Goal: Task Accomplishment & Management: Manage account settings

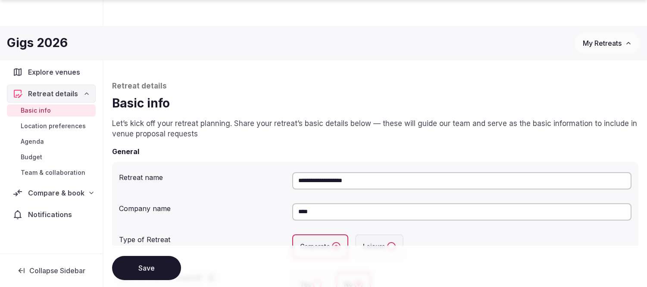
scroll to position [718, 0]
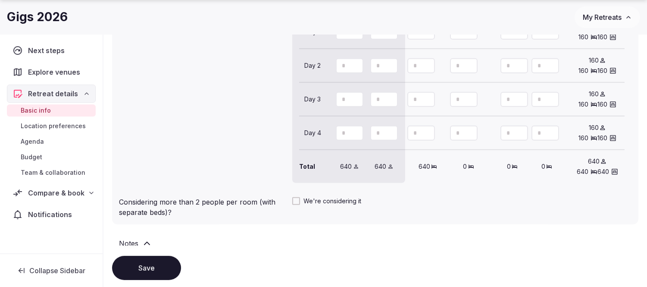
click at [608, 18] on span "My Retreats" at bounding box center [602, 17] width 39 height 9
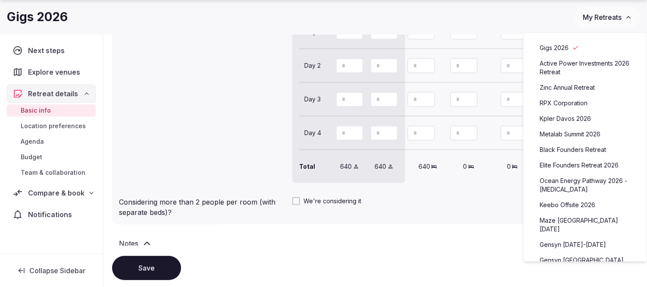
click at [578, 134] on link "Metalab Summit 2026" at bounding box center [585, 134] width 106 height 14
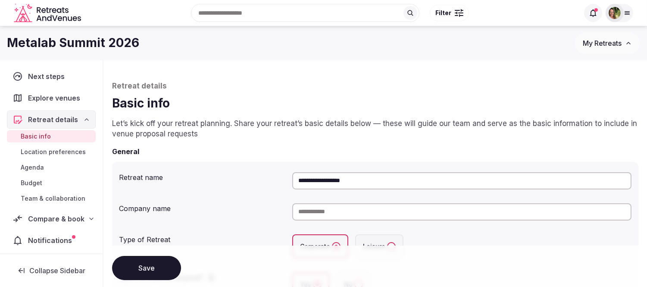
click at [32, 183] on span "Budget" at bounding box center [32, 182] width 22 height 9
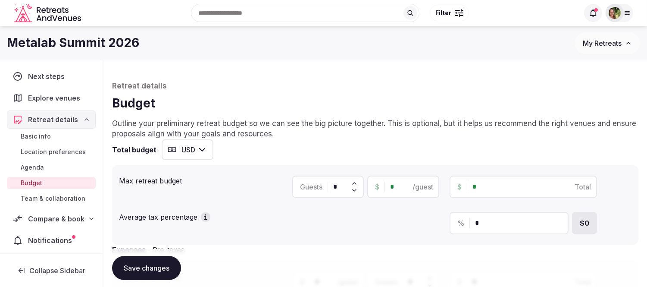
click at [595, 39] on span "My Retreats" at bounding box center [602, 43] width 39 height 9
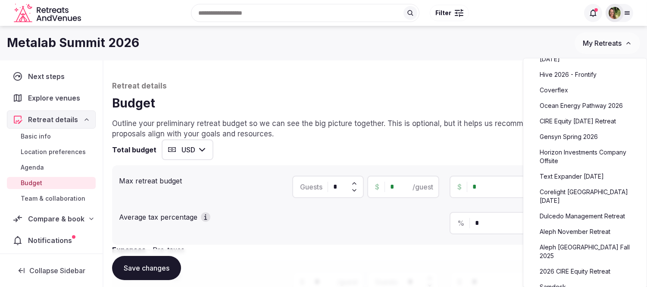
scroll to position [239, 0]
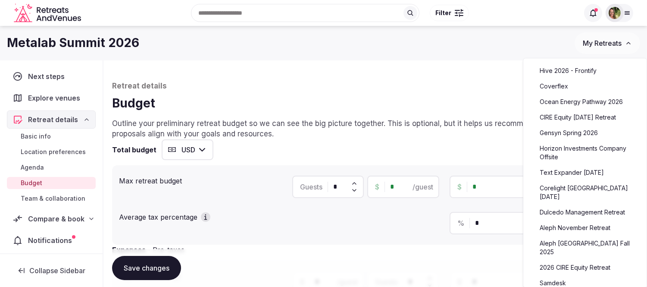
click at [574, 170] on link "Text Expander [DATE]" at bounding box center [585, 172] width 106 height 14
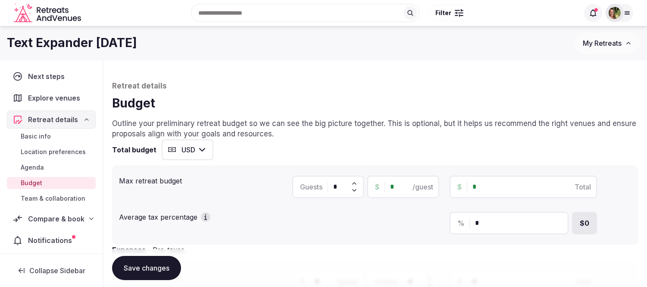
click at [42, 134] on span "Basic info" at bounding box center [36, 136] width 30 height 9
click at [26, 136] on span "Basic info" at bounding box center [36, 136] width 30 height 9
click at [31, 135] on span "Basic info" at bounding box center [36, 136] width 30 height 9
click at [40, 134] on span "Basic info" at bounding box center [36, 136] width 30 height 9
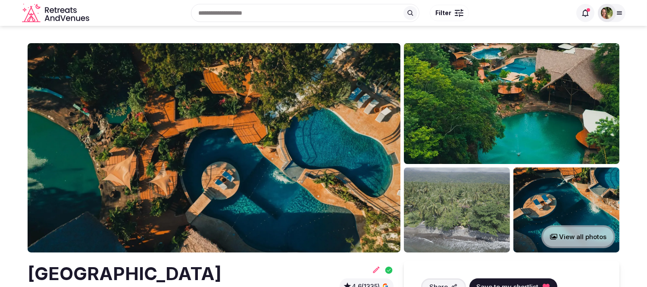
click at [616, 9] on icon at bounding box center [619, 12] width 7 height 7
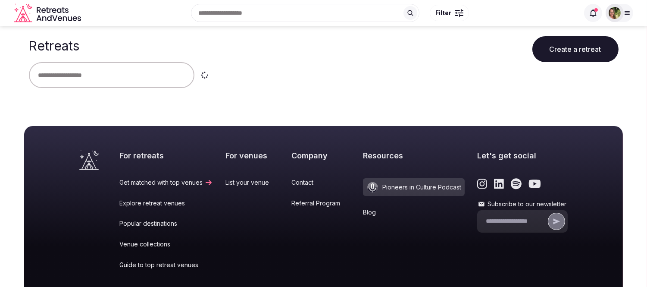
click at [98, 70] on input "text" at bounding box center [111, 75] width 165 height 26
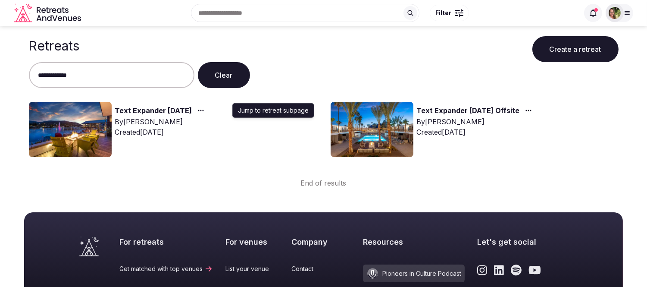
type input "**********"
click at [204, 111] on icon "button" at bounding box center [200, 110] width 7 height 7
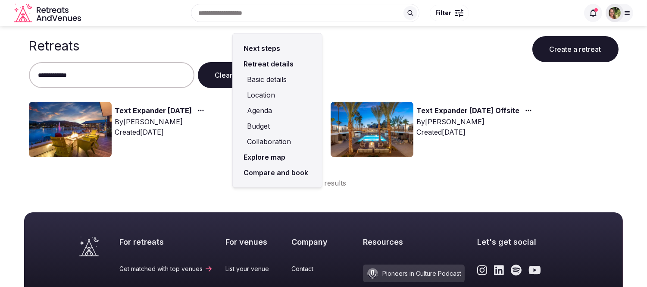
click at [249, 171] on link "Compare and book" at bounding box center [277, 173] width 75 height 16
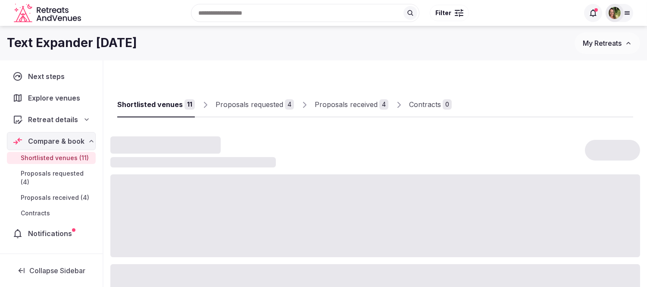
click at [50, 120] on span "Retreat details" at bounding box center [53, 119] width 50 height 10
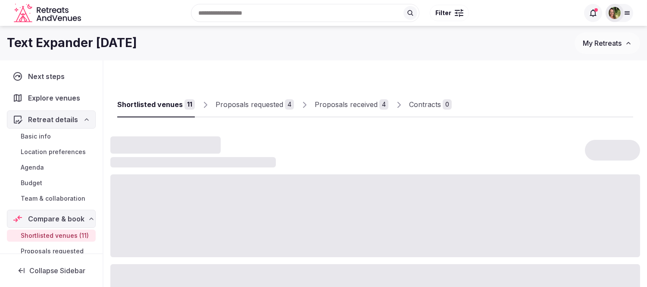
click at [35, 135] on span "Basic info" at bounding box center [36, 136] width 30 height 9
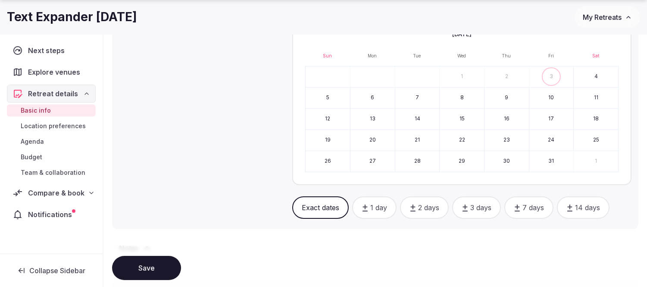
scroll to position [404, 0]
